Goal: Information Seeking & Learning: Learn about a topic

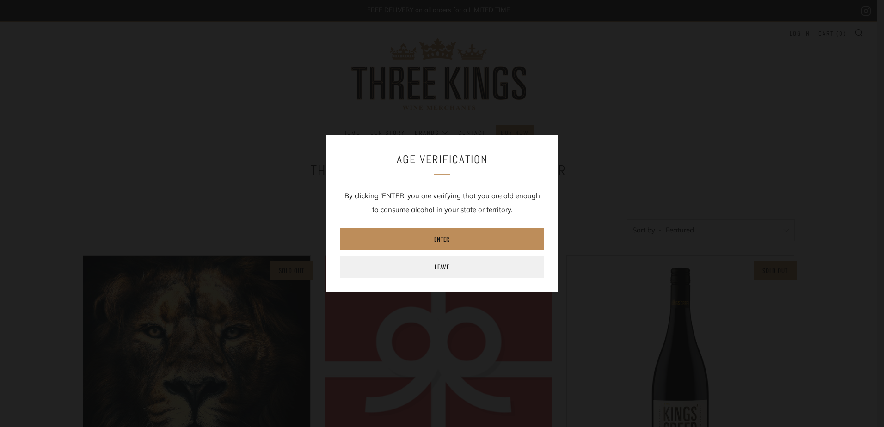
click at [424, 240] on link "Enter" at bounding box center [441, 239] width 203 height 22
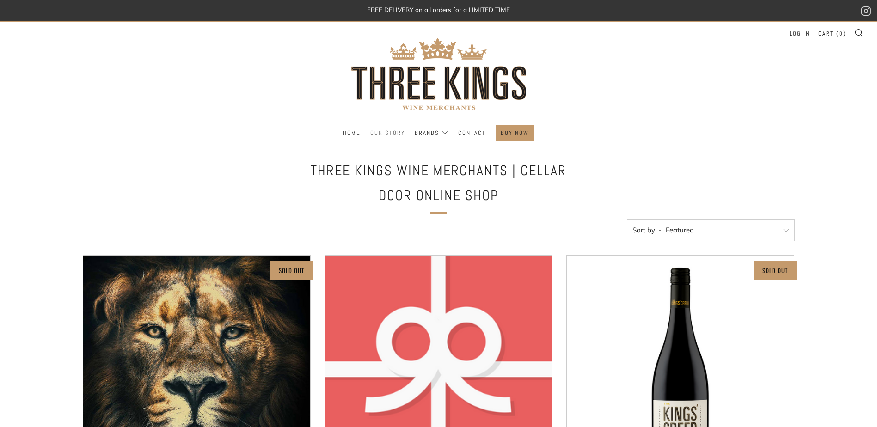
click at [390, 130] on link "Our Story" at bounding box center [387, 133] width 35 height 15
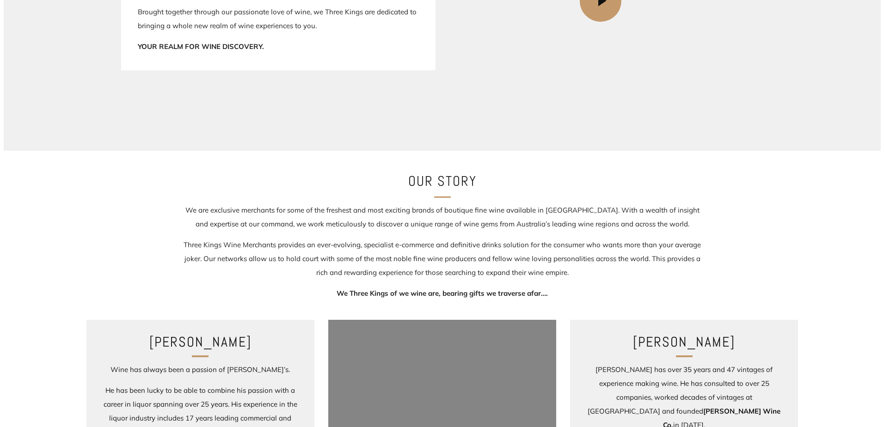
scroll to position [155, 0]
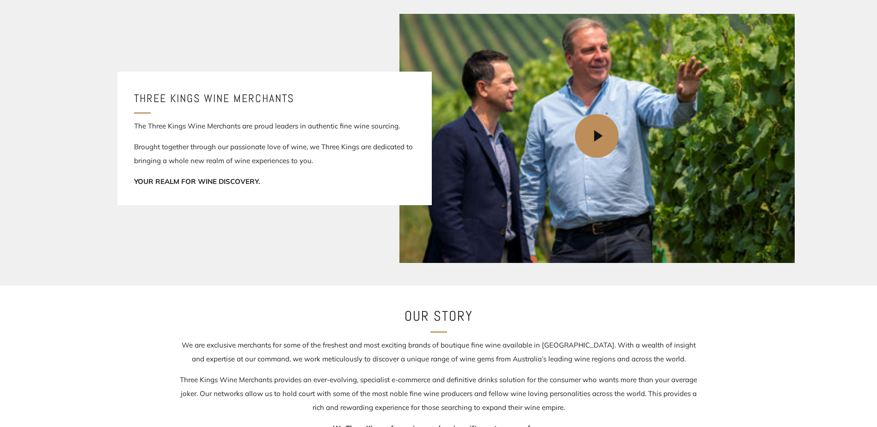
click at [597, 133] on icon at bounding box center [599, 136] width 44 height 44
